Goal: Communication & Community: Share content

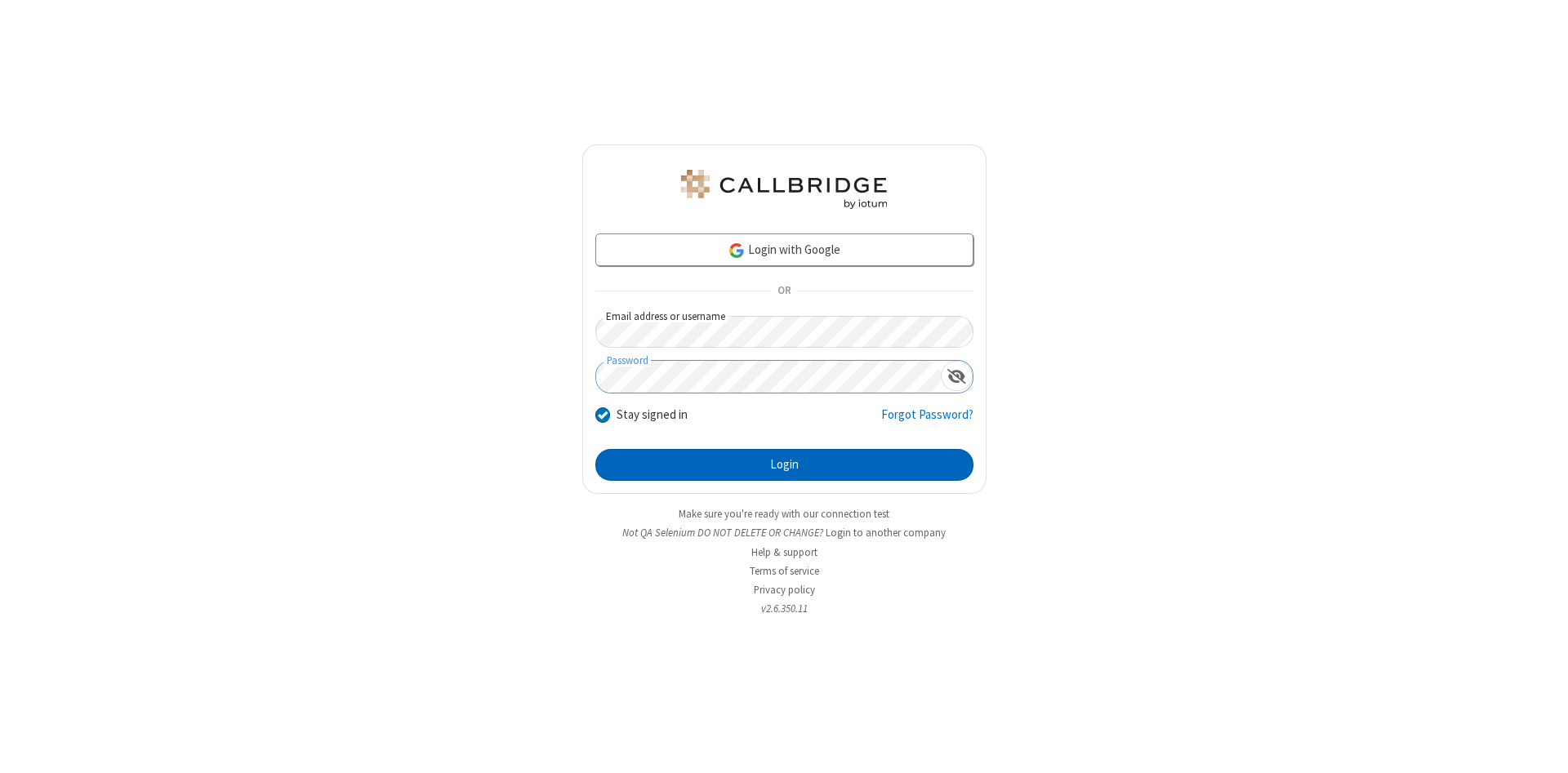
click at [784, 465] on button "Login" at bounding box center [784, 465] width 378 height 33
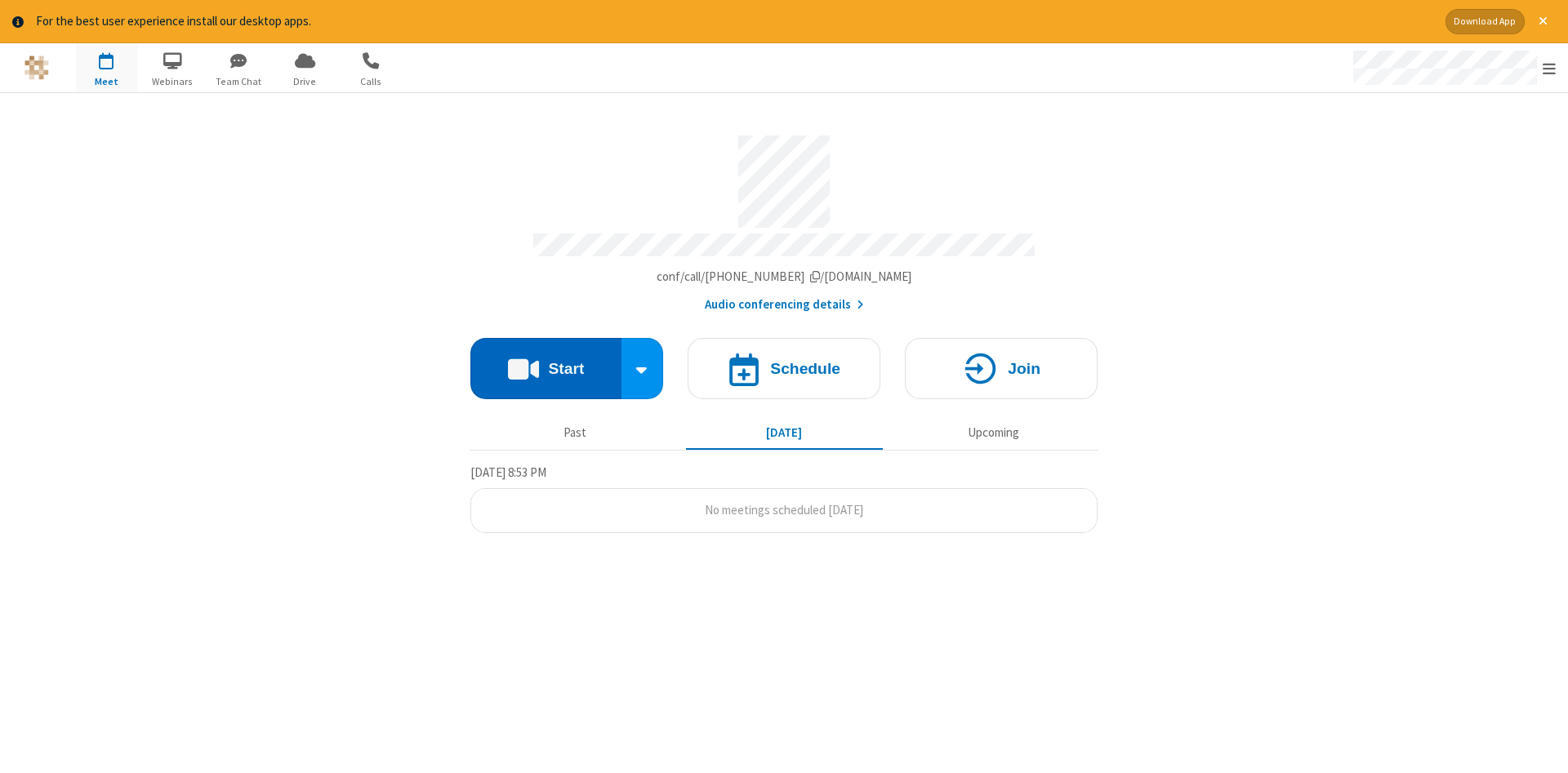
click at [545, 362] on button "Start" at bounding box center [545, 368] width 151 height 61
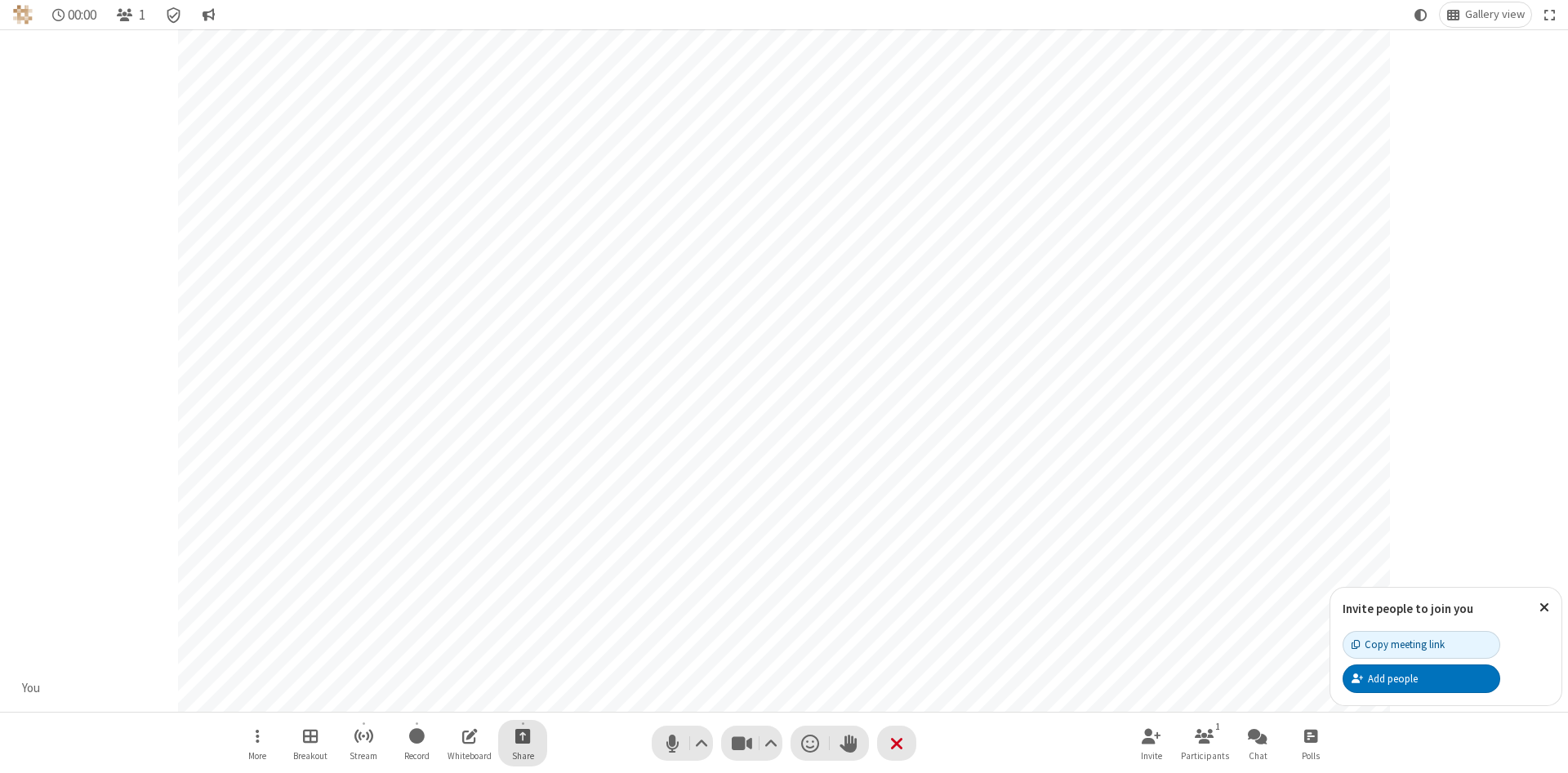
click at [522, 735] on span "Start sharing" at bounding box center [522, 735] width 16 height 20
click at [522, 636] on span "Share additional camera" at bounding box center [532, 639] width 121 height 14
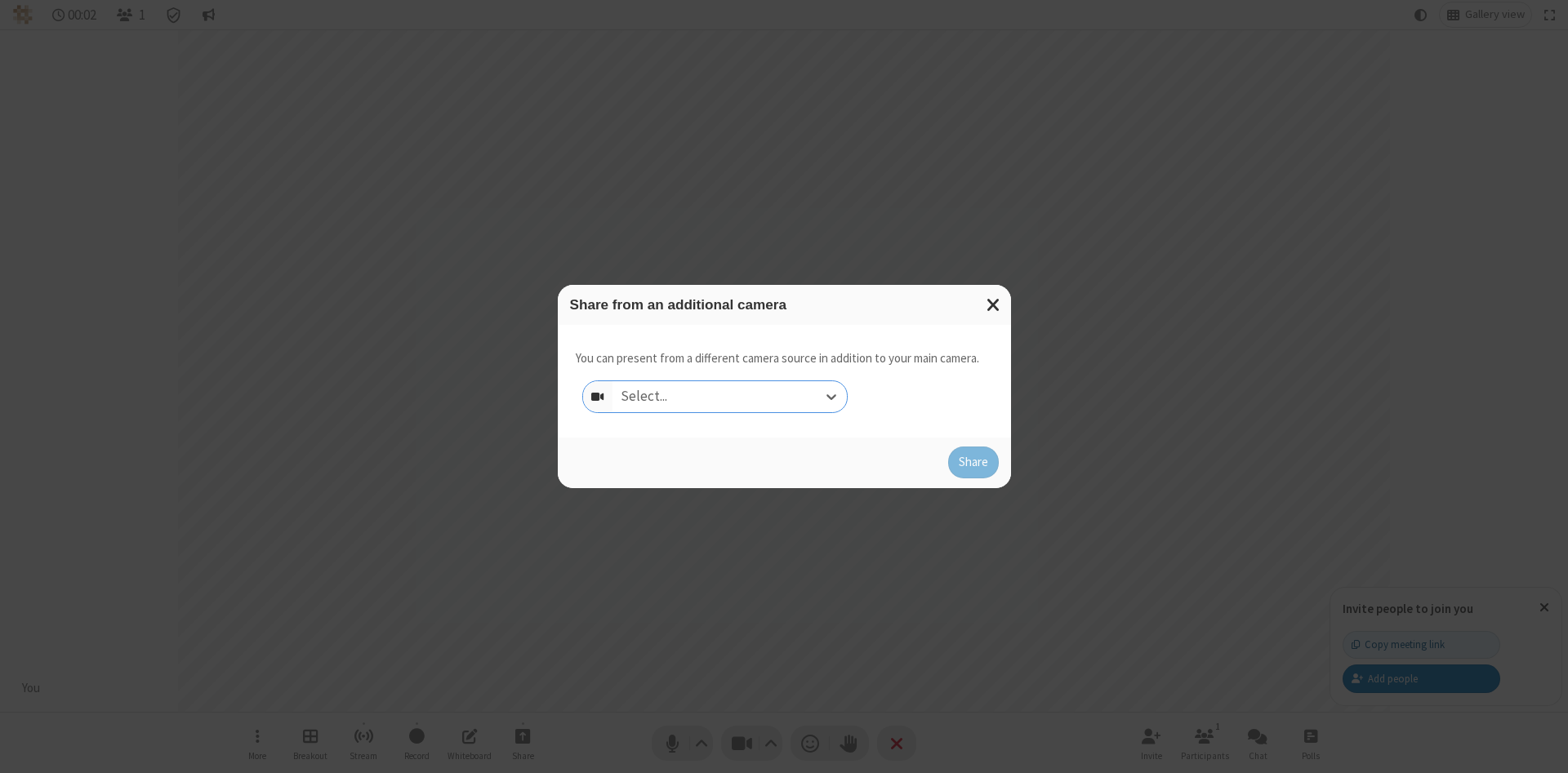
click at [729, 395] on div "Select..." at bounding box center [729, 396] width 235 height 31
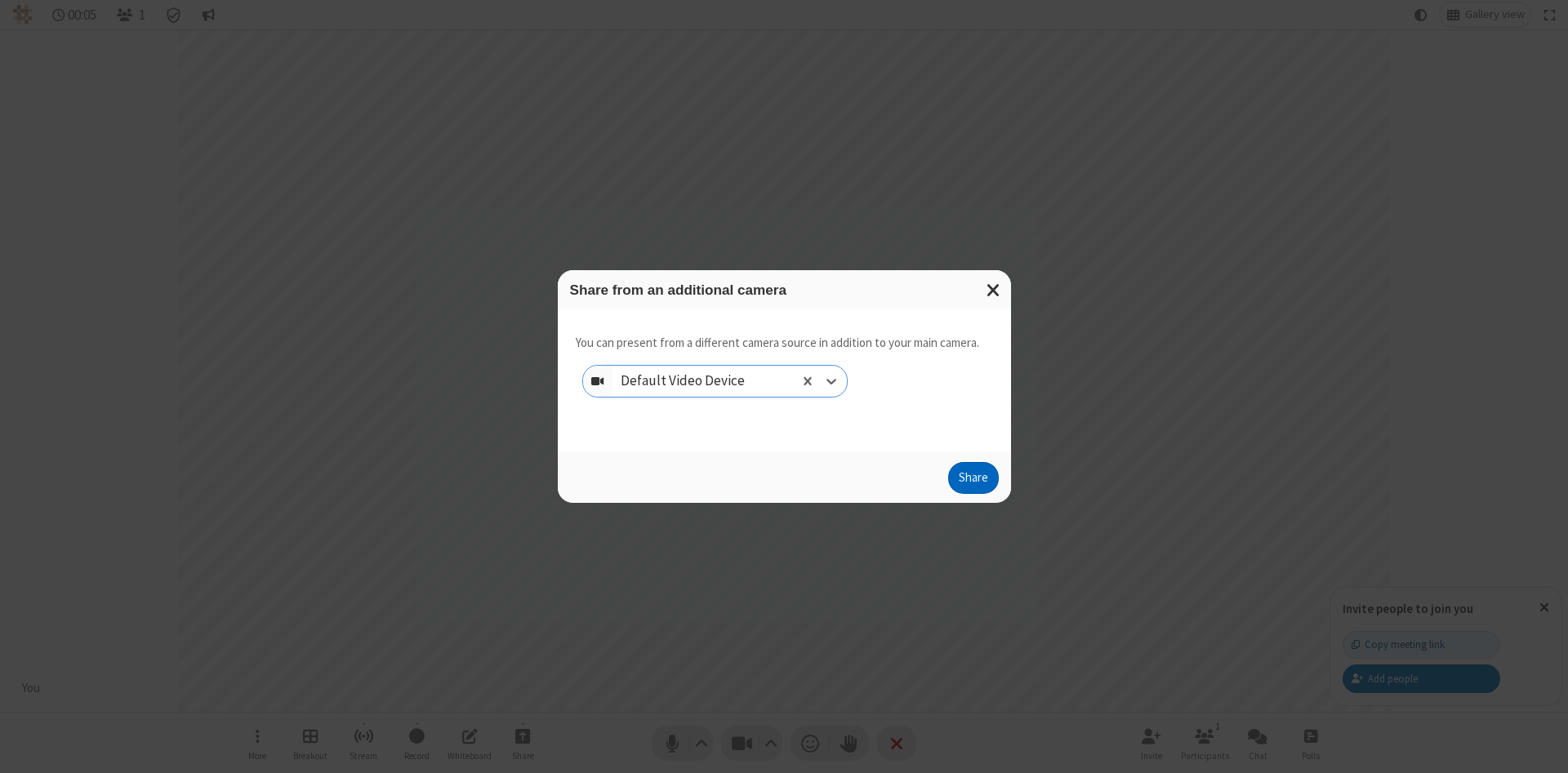
click at [973, 481] on button "Share" at bounding box center [974, 478] width 51 height 33
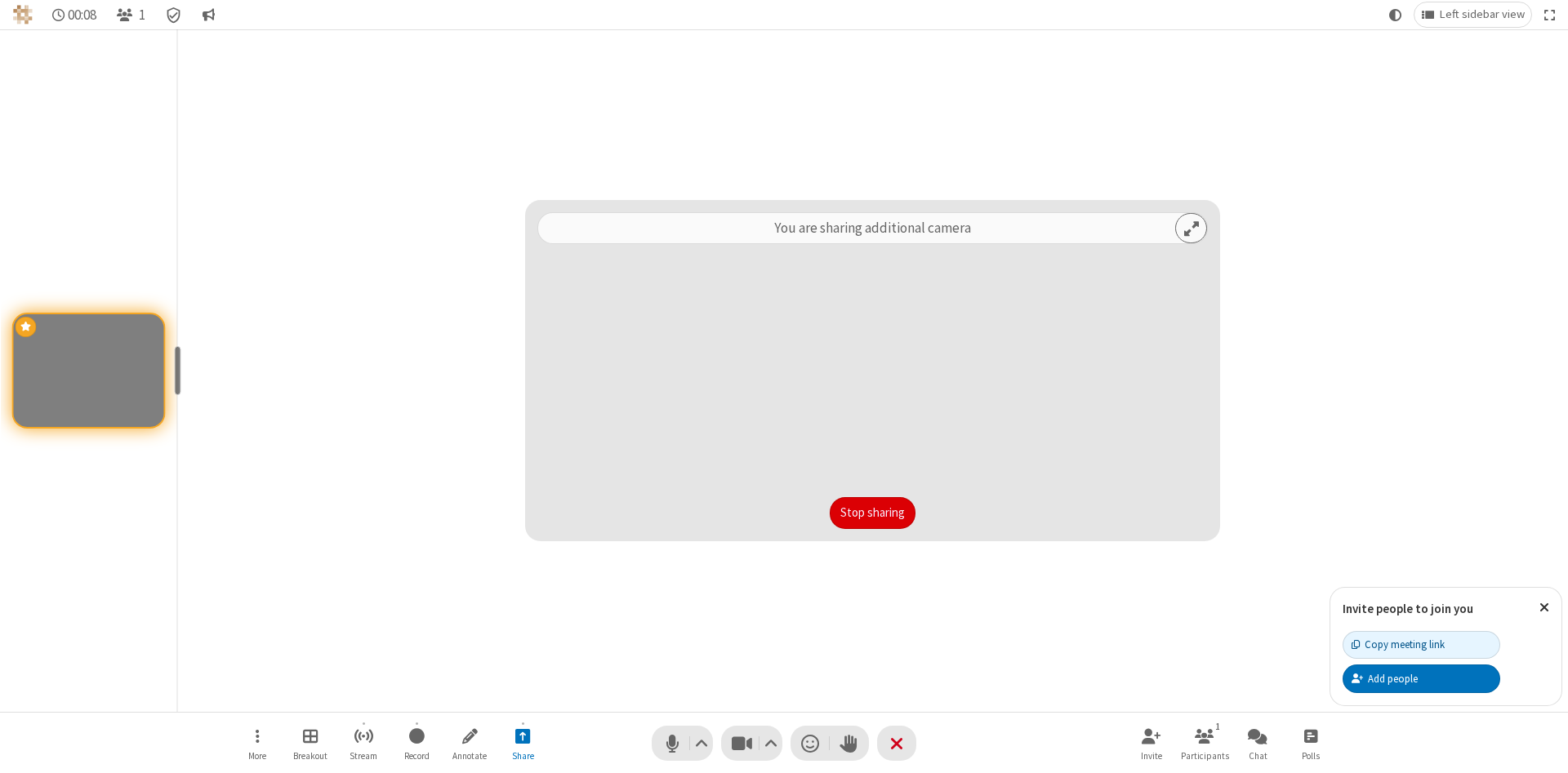
click at [872, 512] on button "Stop sharing" at bounding box center [872, 513] width 86 height 33
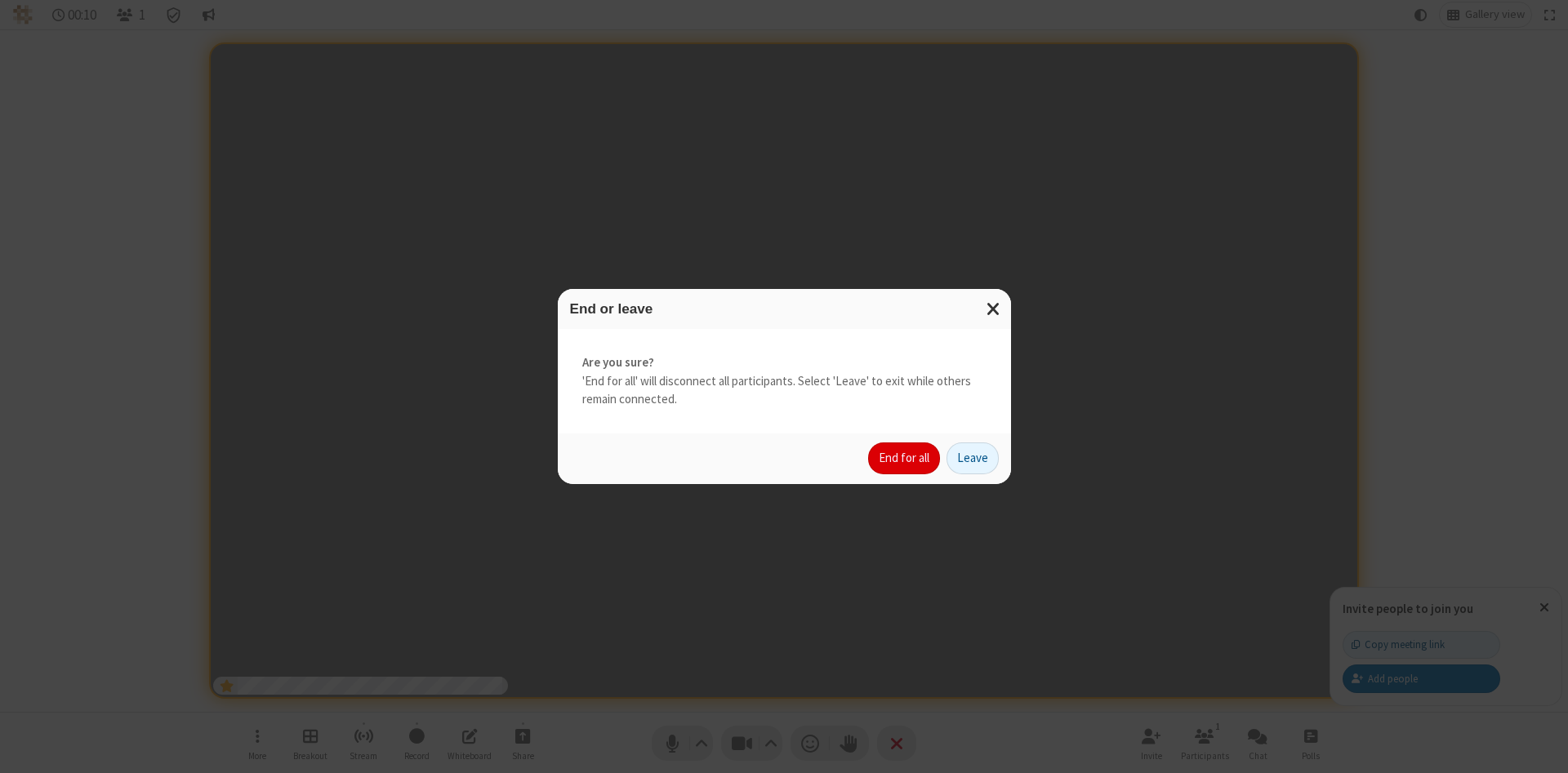
click at [905, 458] on button "End for all" at bounding box center [904, 458] width 72 height 33
